Goal: Task Accomplishment & Management: Manage account settings

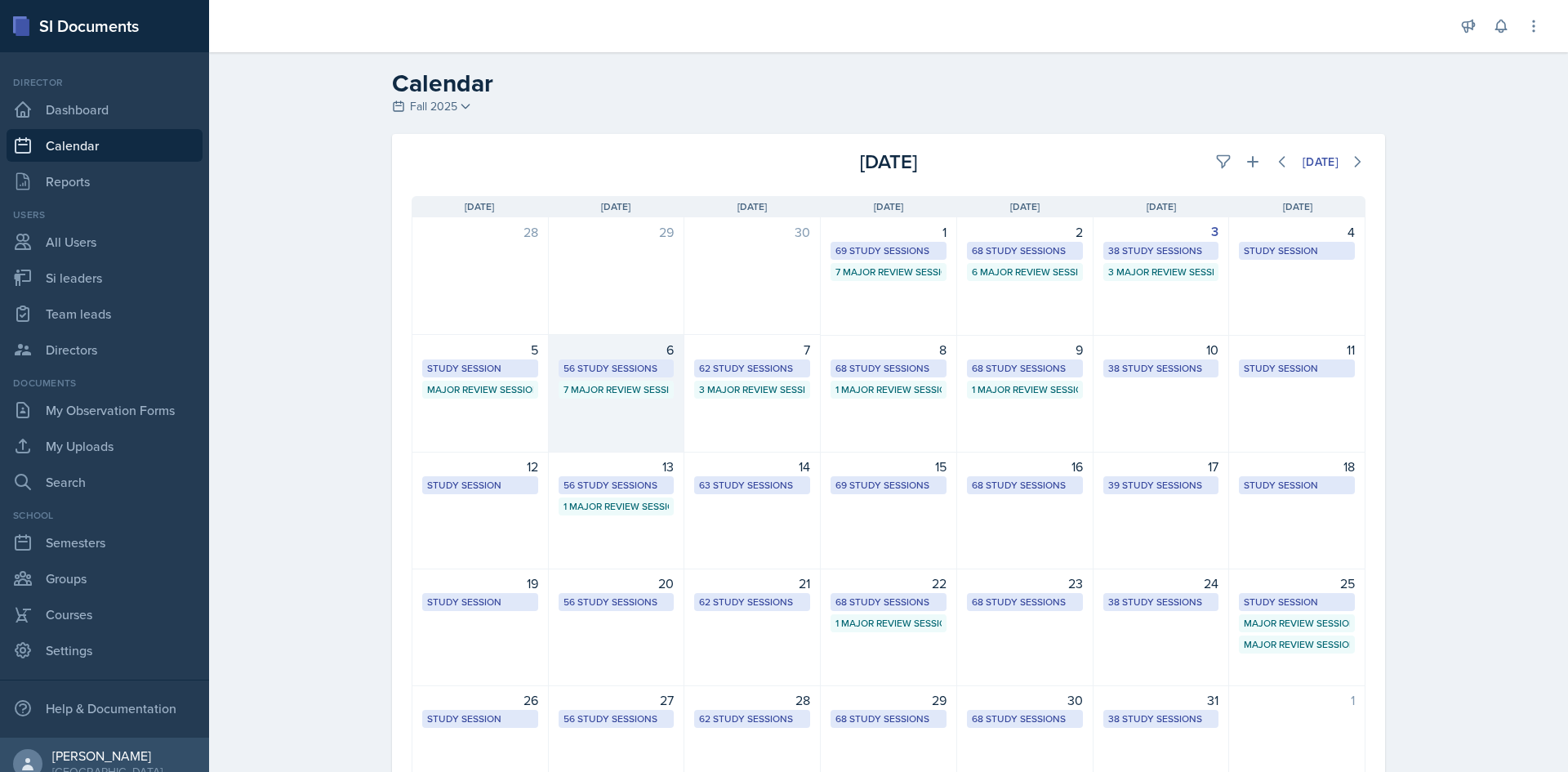
click at [629, 370] on div "56 Study Sessions" at bounding box center [616, 368] width 106 height 15
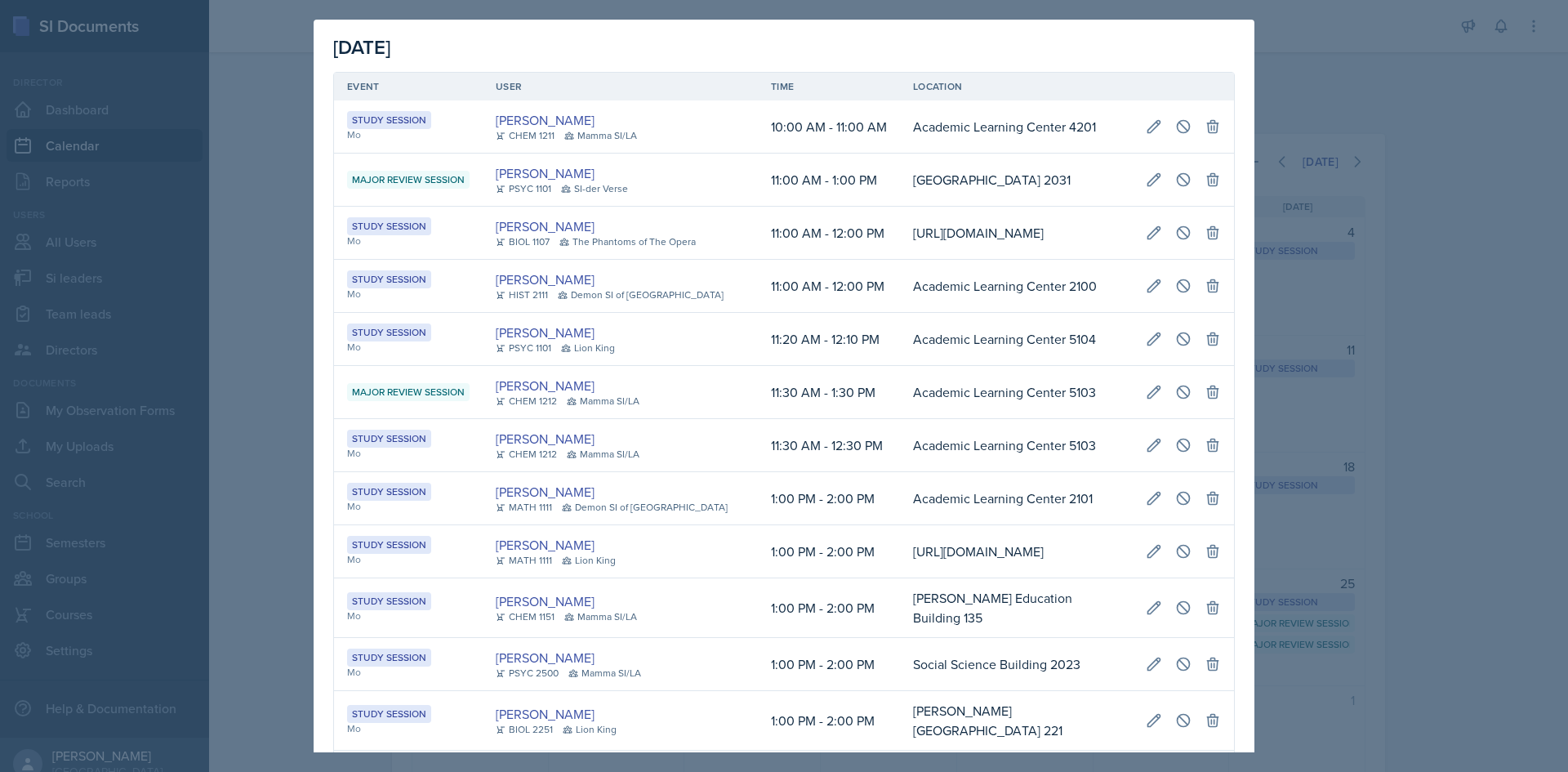
click at [758, 366] on td "11:20 AM - 12:10 PM" at bounding box center [829, 339] width 142 height 53
click at [1478, 371] on div at bounding box center [784, 386] width 1568 height 772
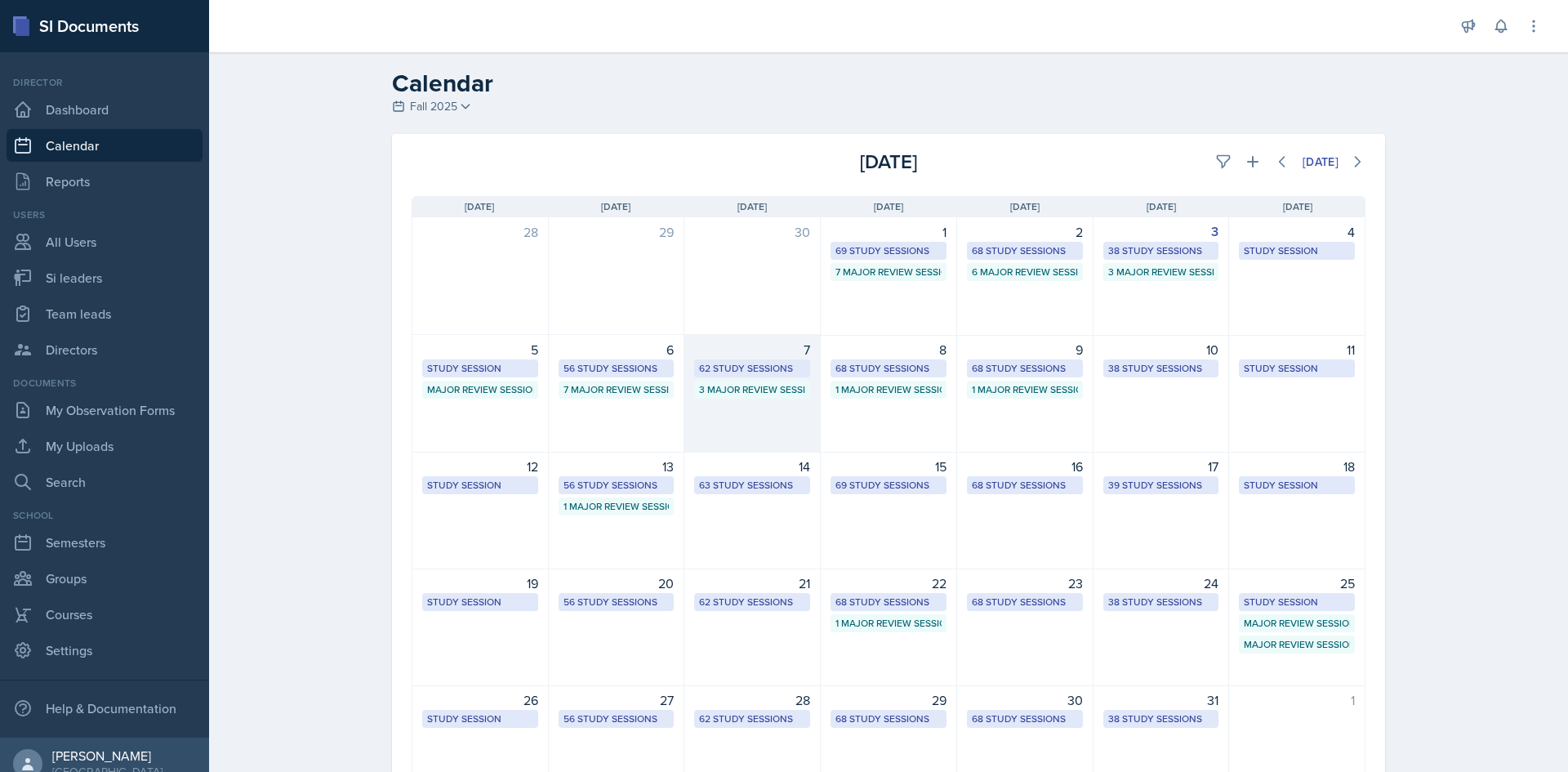
click at [754, 370] on div "62 Study Sessions" at bounding box center [752, 368] width 106 height 15
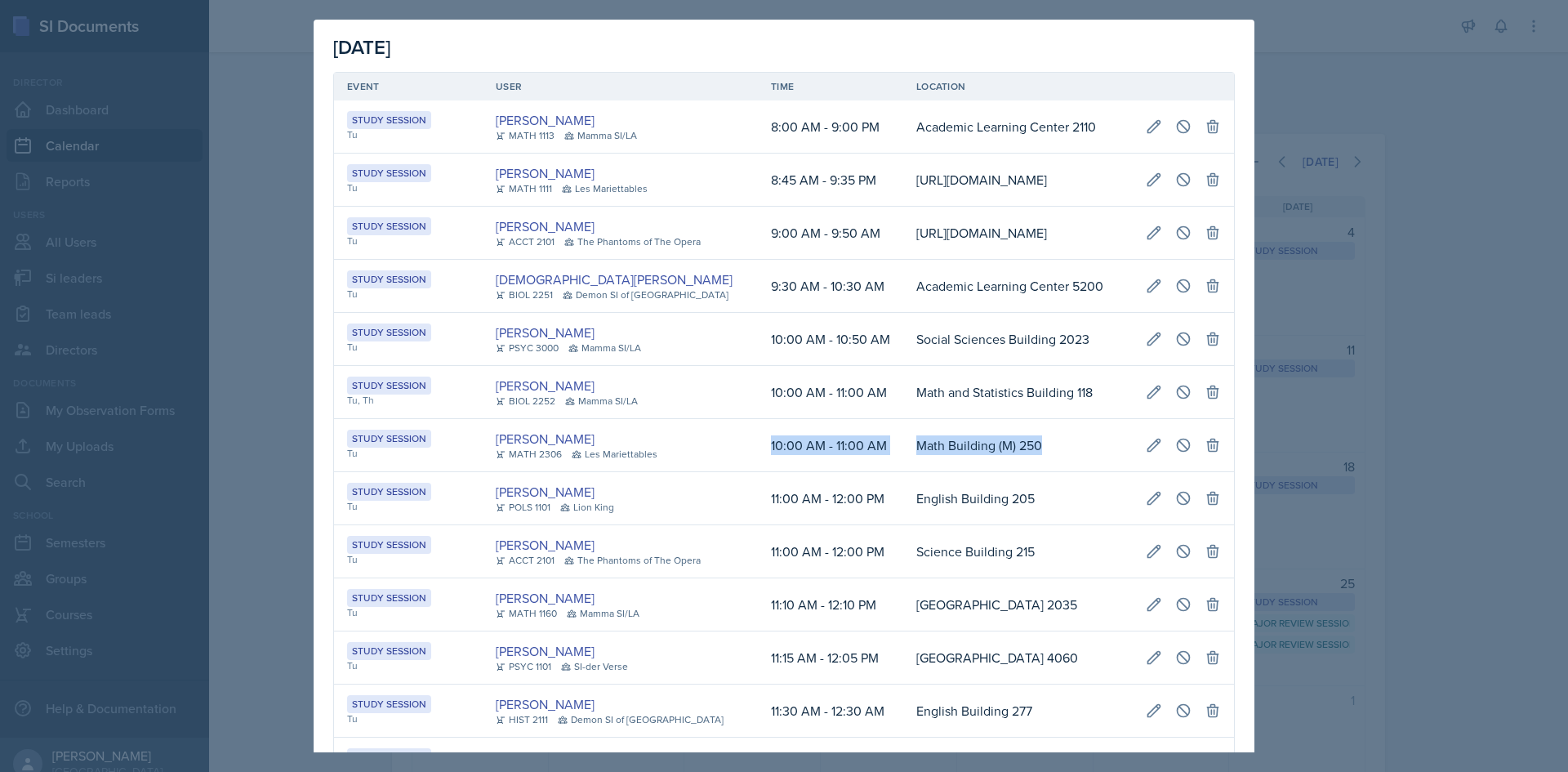
scroll to position [0, 374]
drag, startPoint x: 735, startPoint y: 526, endPoint x: 1216, endPoint y: 533, distance: 481.1
click at [1216, 472] on tr "Study Session Tu [PERSON_NAME] MATH 2306 [GEOGRAPHIC_DATA] 10:00 AM - 11:00 AM …" at bounding box center [783, 445] width 900 height 53
click at [1148, 450] on icon at bounding box center [1154, 444] width 12 height 12
select select "10"
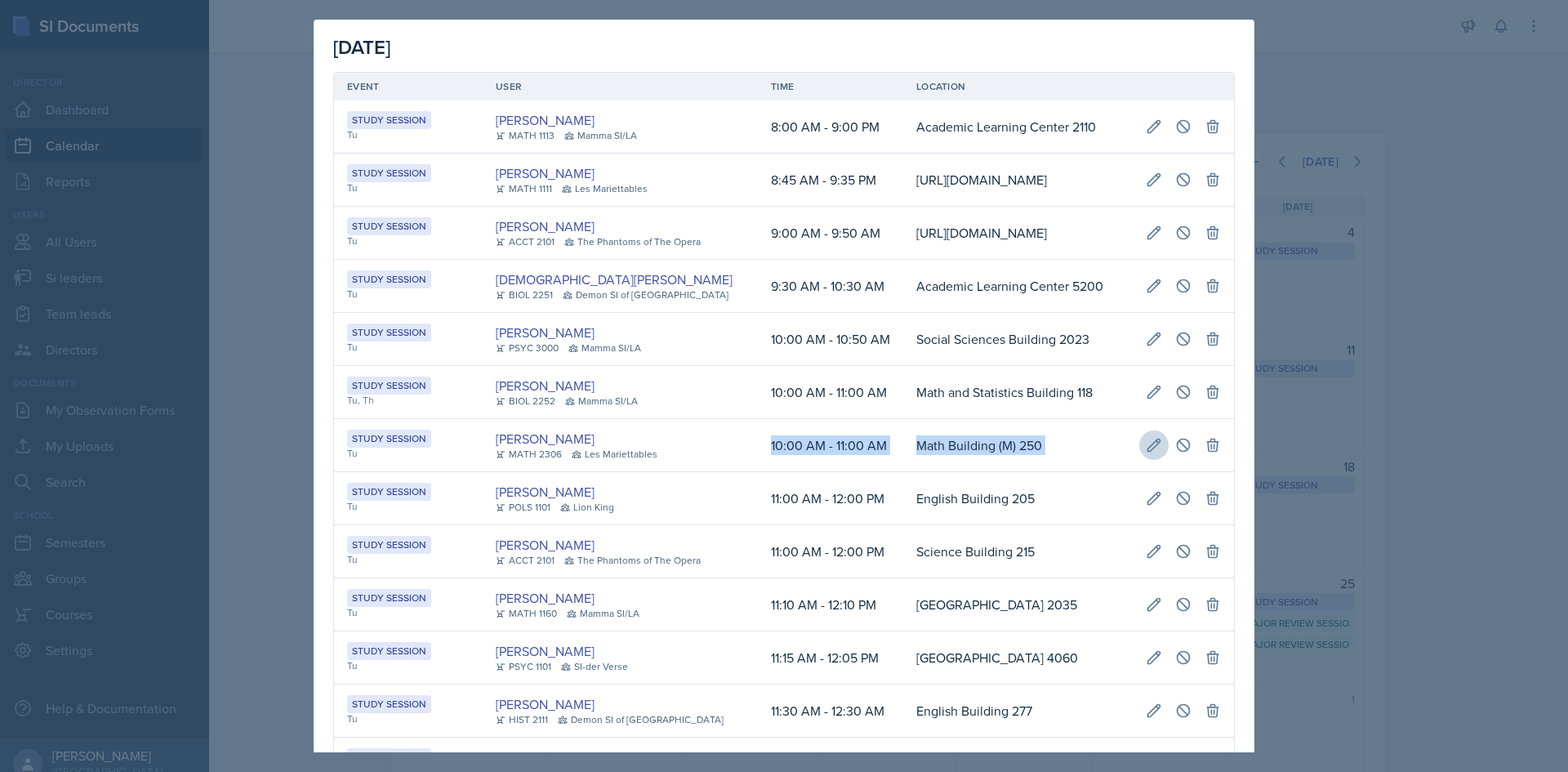
select select "0"
select select "AM"
select select "11"
select select "0"
select select "AM"
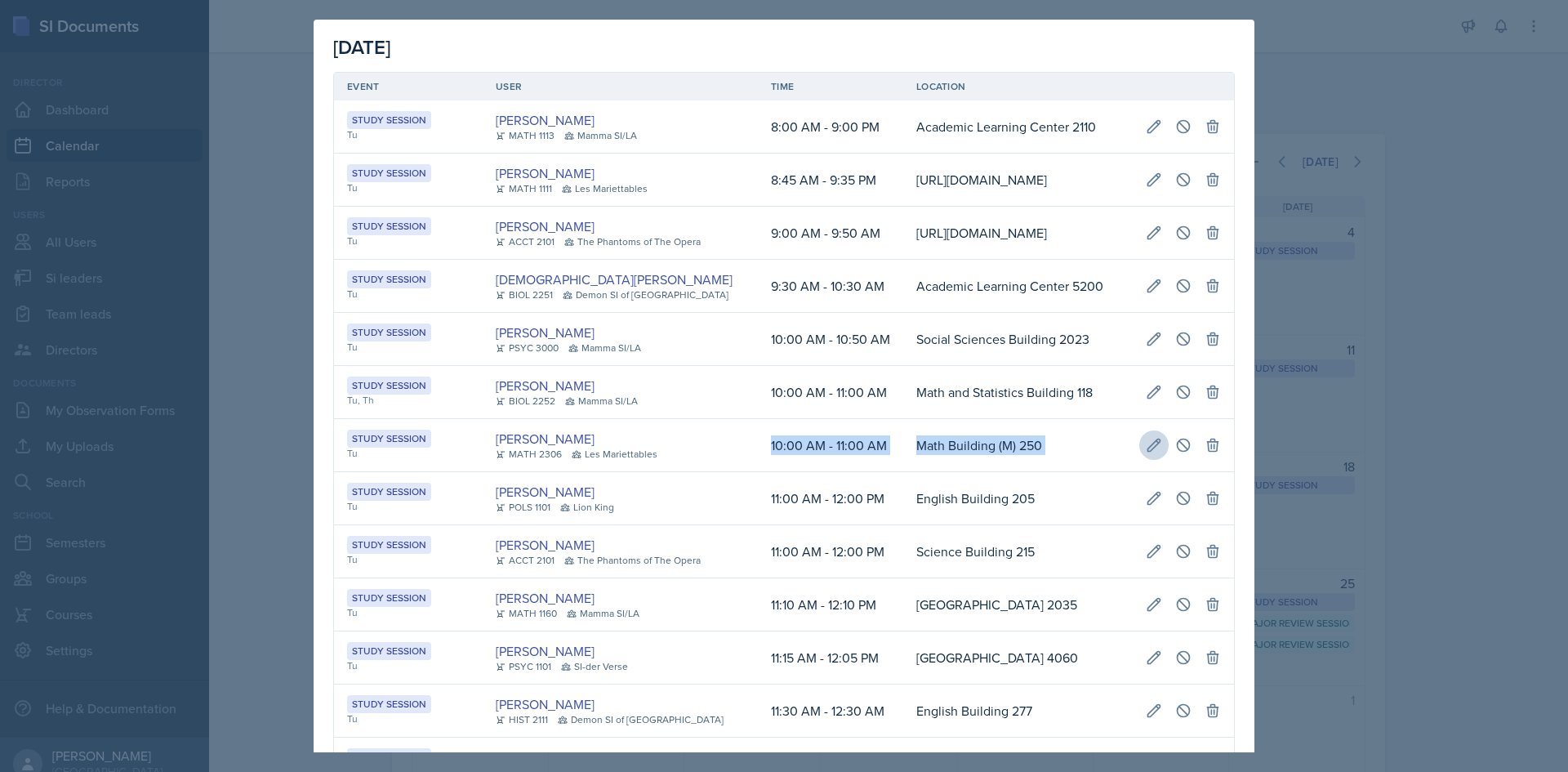
type input "Math Building (M) 250"
select select "d66089cd-5ee7-4f89-a345-f1bdd1643066"
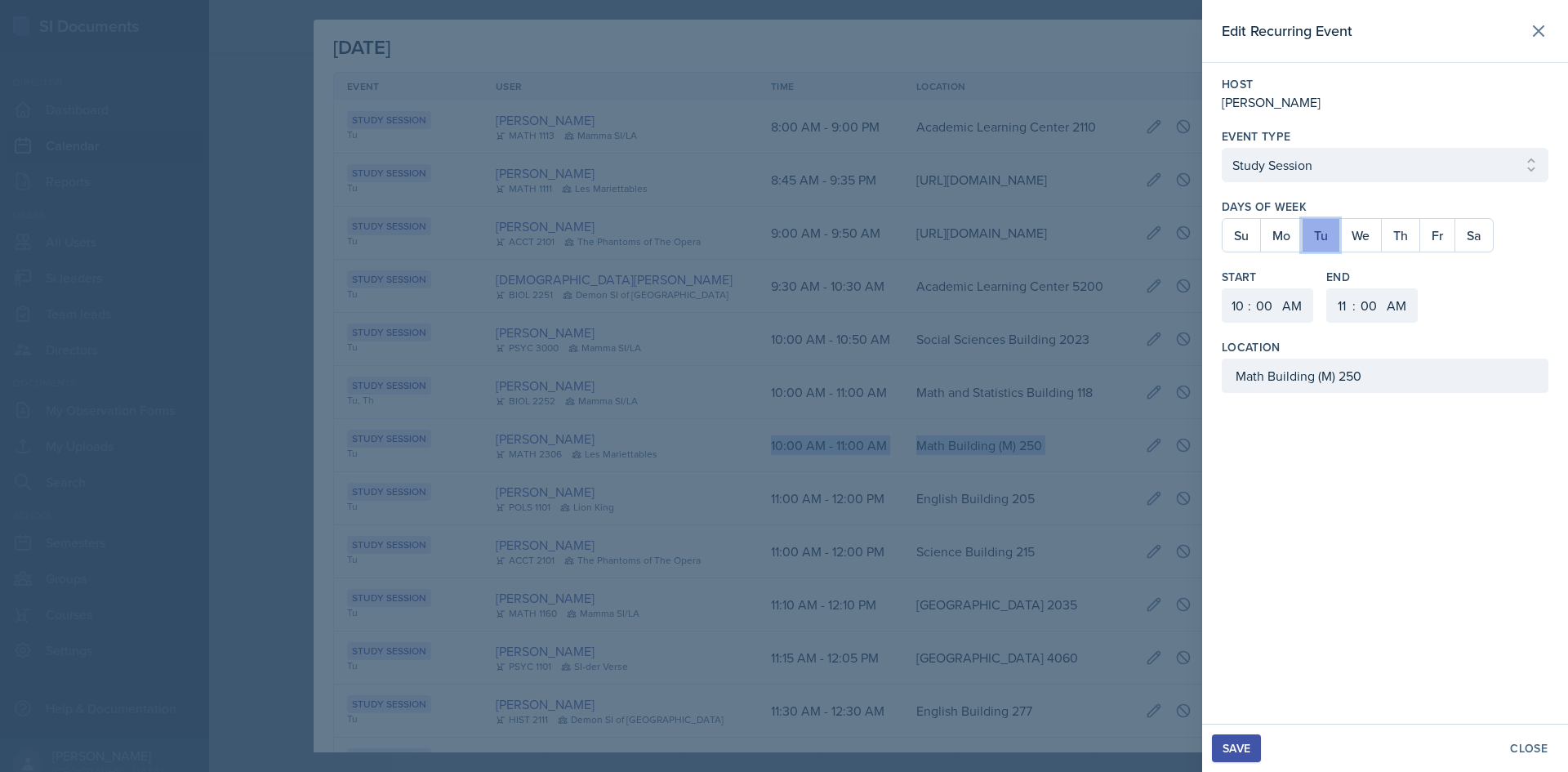
click at [1314, 239] on button "Tu" at bounding box center [1320, 235] width 37 height 33
click at [1302, 239] on button "Tu" at bounding box center [1320, 235] width 37 height 33
click at [1295, 239] on button "Mo" at bounding box center [1281, 235] width 41 height 33
click at [1305, 237] on button "Tu" at bounding box center [1320, 235] width 37 height 33
click at [1231, 296] on select "1 2 3 4 5 6 7 8 9 10 11 12" at bounding box center [1235, 305] width 26 height 35
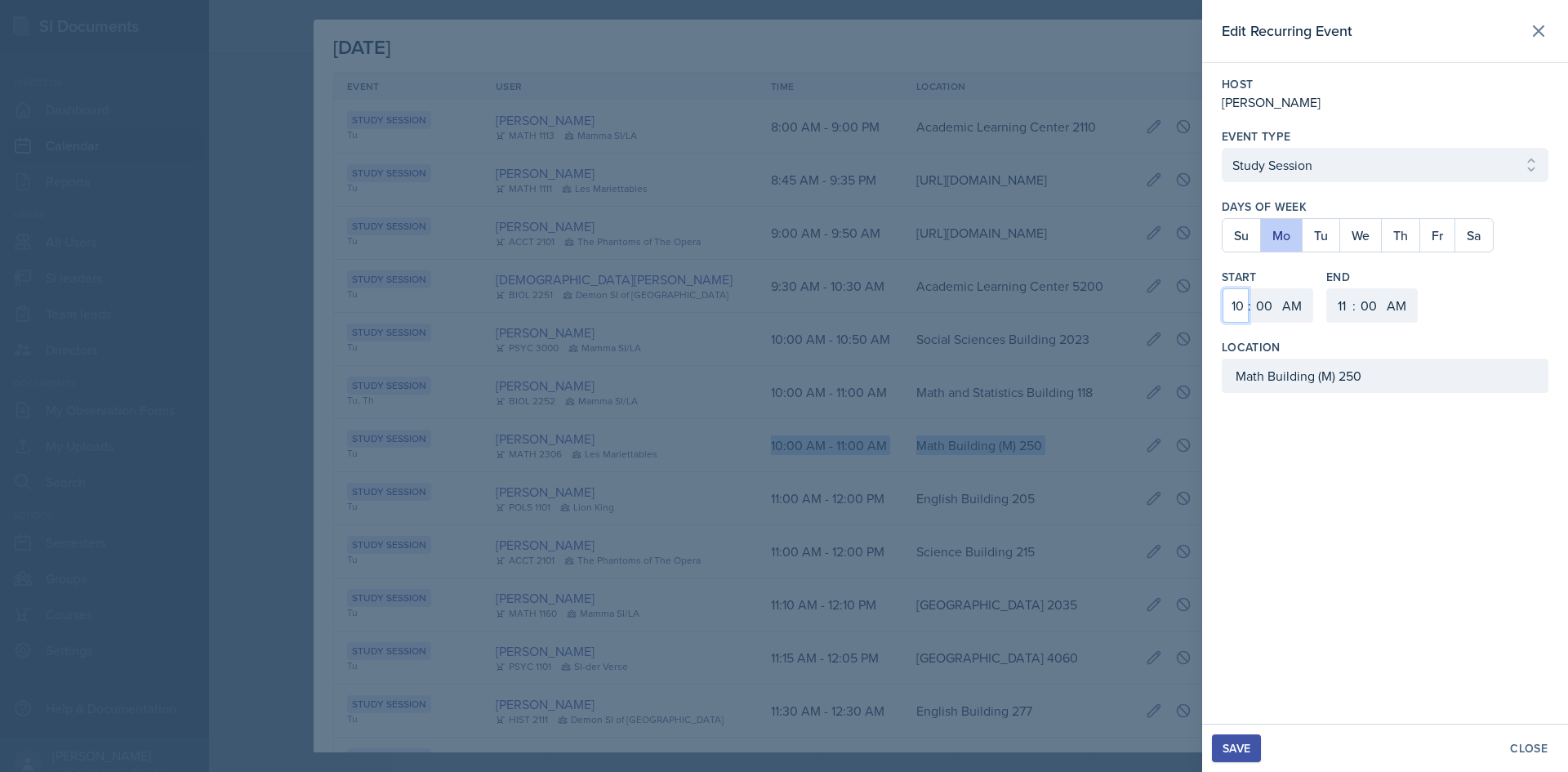
select select "5"
click at [1222, 288] on select "1 2 3 4 5 6 7 8 9 10 11 12" at bounding box center [1235, 305] width 26 height 35
click at [1290, 314] on select "AM PM" at bounding box center [1293, 305] width 33 height 35
select select "PM"
click at [1277, 288] on select "AM PM" at bounding box center [1293, 305] width 33 height 35
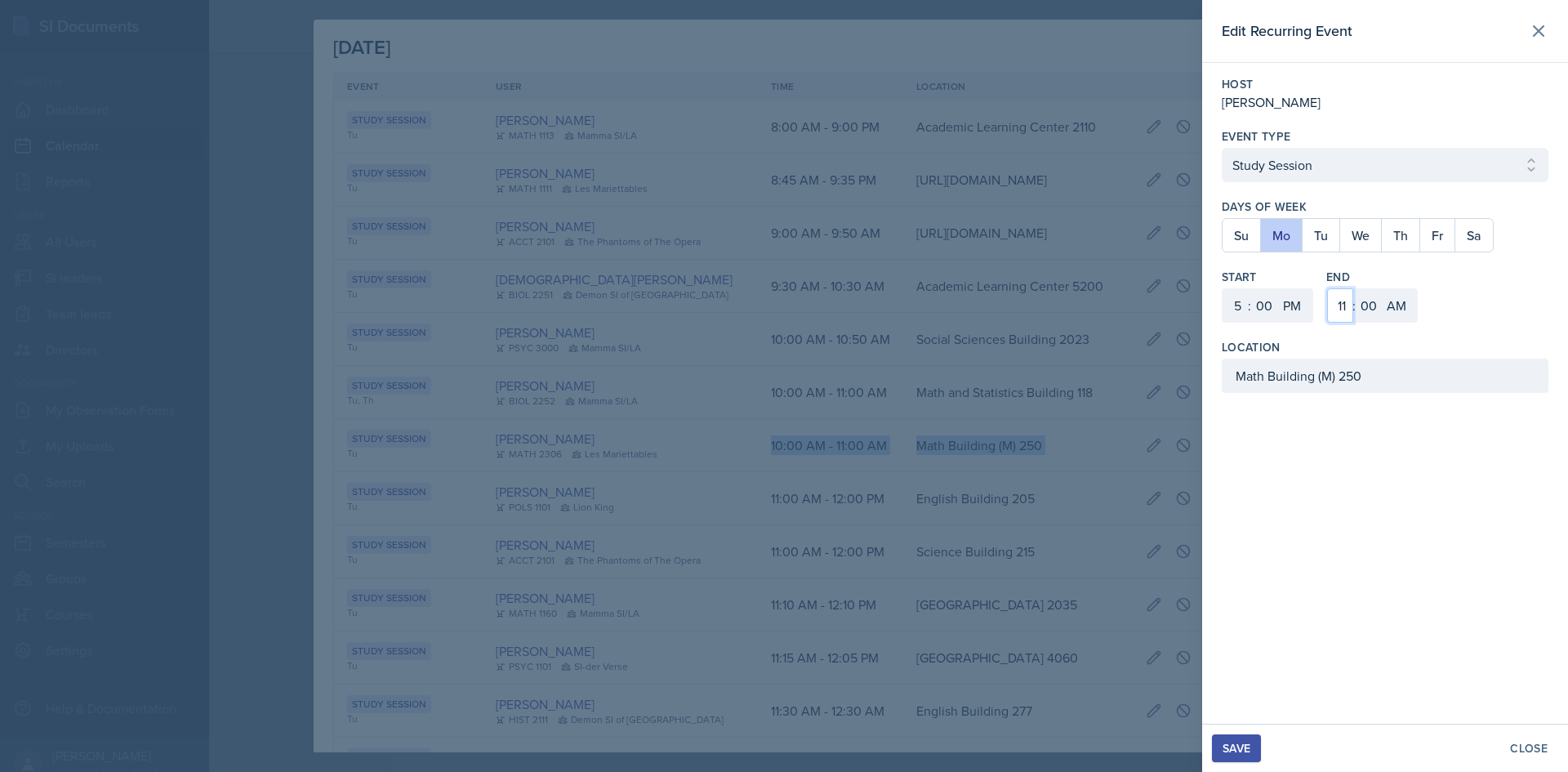
click at [1342, 304] on select "1 2 3 4 5 6 7 8 9 10 11 12" at bounding box center [1340, 305] width 26 height 35
select select "6"
click at [1327, 288] on select "1 2 3 4 5 6 7 8 9 10 11 12" at bounding box center [1340, 305] width 26 height 35
click at [1399, 302] on select "AM PM" at bounding box center [1398, 305] width 33 height 35
select select "PM"
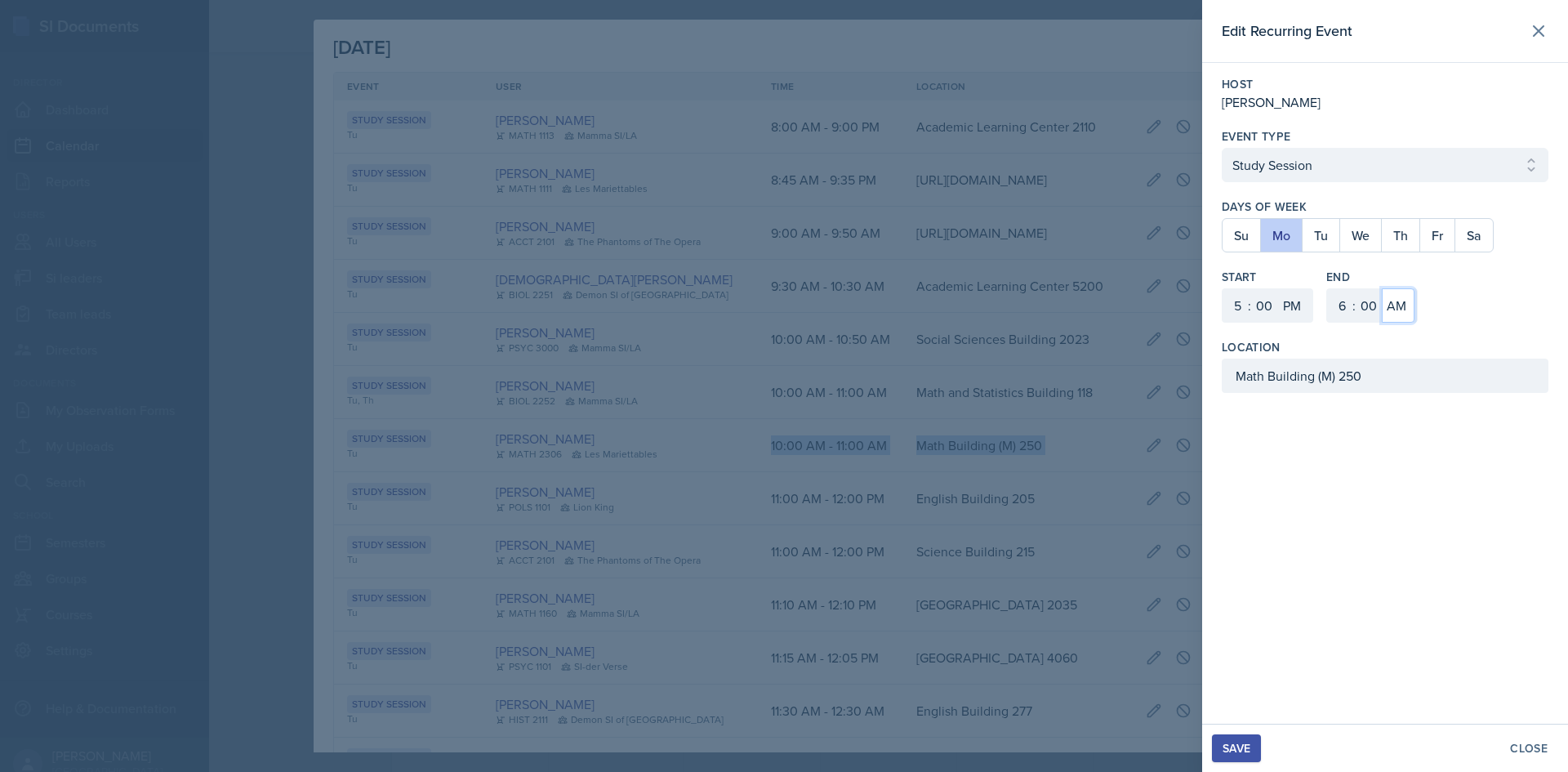
click at [1381, 288] on select "AM PM" at bounding box center [1398, 305] width 33 height 35
click at [1229, 743] on div "Save" at bounding box center [1236, 748] width 28 height 13
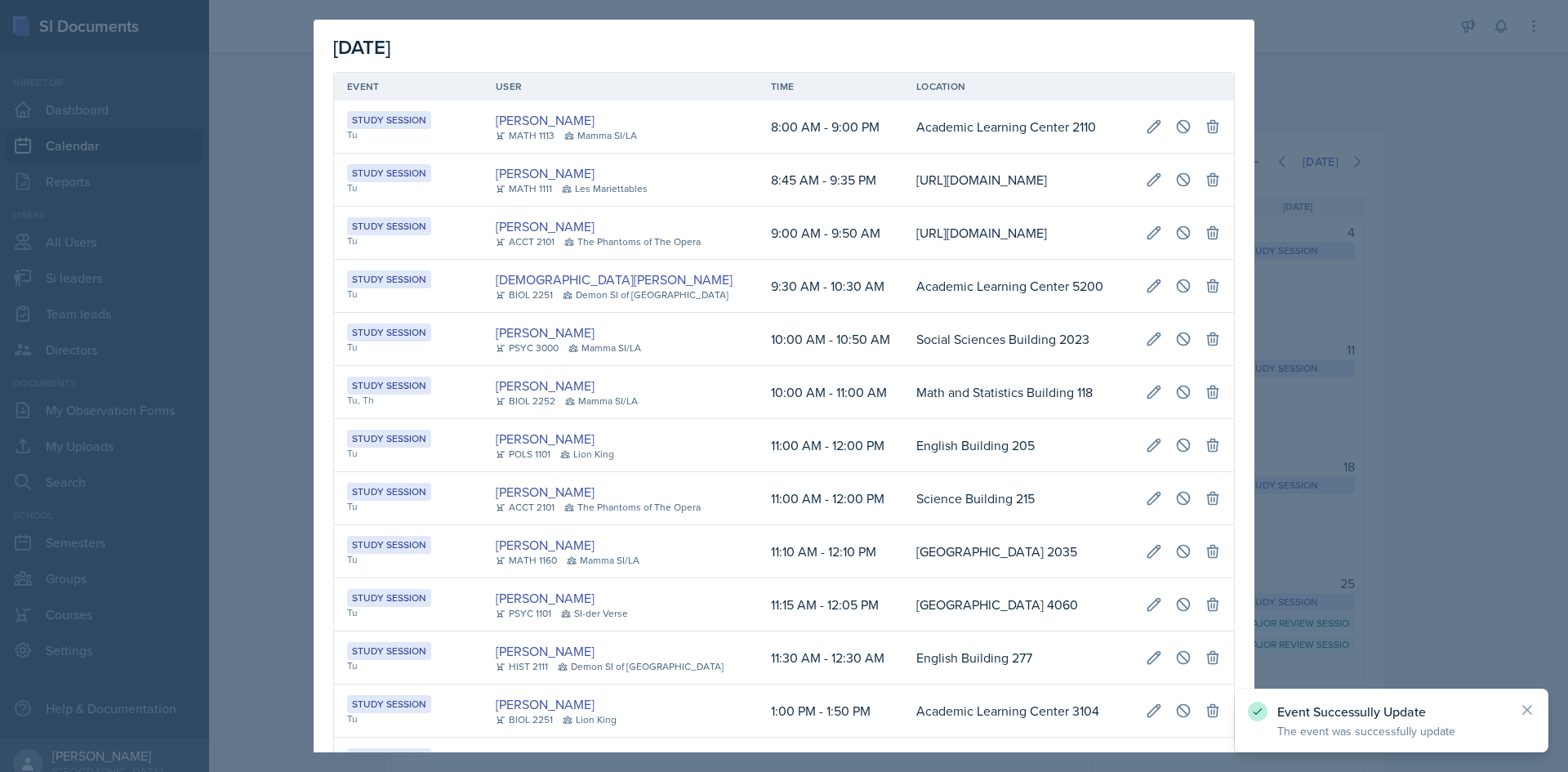
click at [1412, 521] on div at bounding box center [784, 386] width 1568 height 772
